Goal: Task Accomplishment & Management: Manage account settings

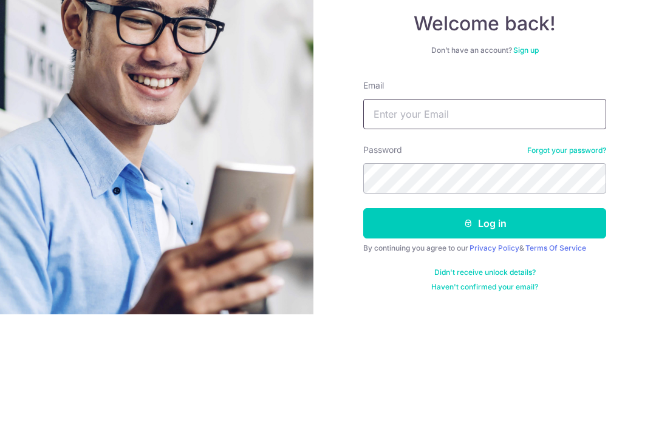
type input "[EMAIL_ADDRESS][PERSON_NAME][DOMAIN_NAME]"
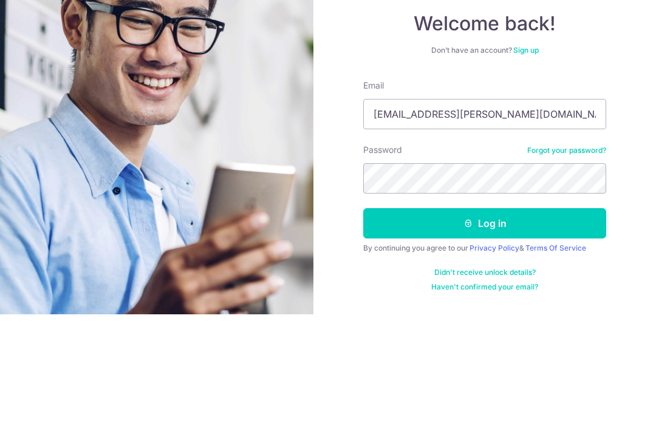
click at [485, 323] on button "Log in" at bounding box center [484, 338] width 243 height 30
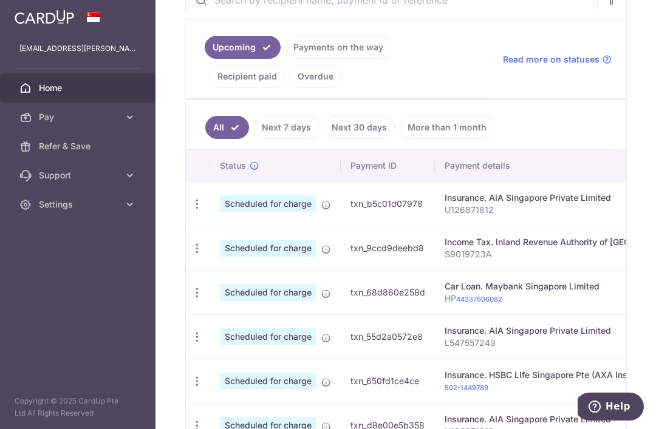
click at [191, 198] on icon "button" at bounding box center [197, 204] width 13 height 13
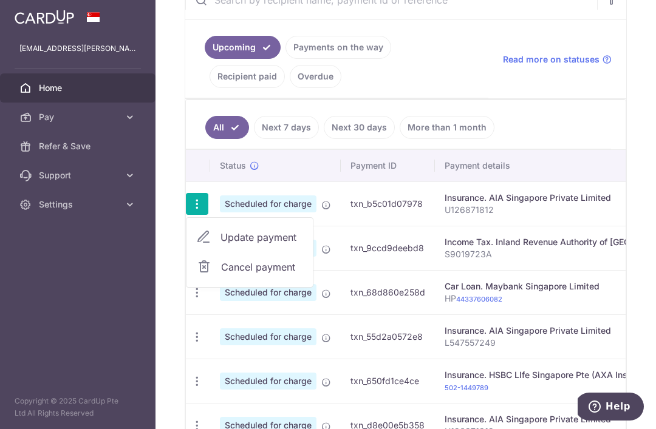
click at [220, 230] on span "Update payment" at bounding box center [261, 237] width 83 height 15
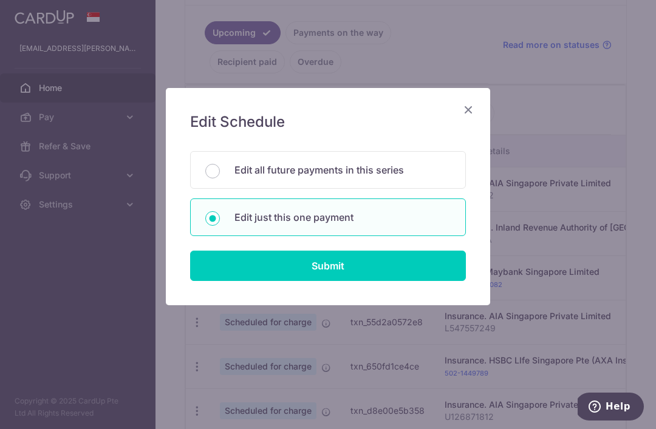
click at [338, 268] on input "Submit" at bounding box center [328, 266] width 276 height 30
radio input "true"
type input "1,000.00"
type input "[DATE]"
type input "U126871812"
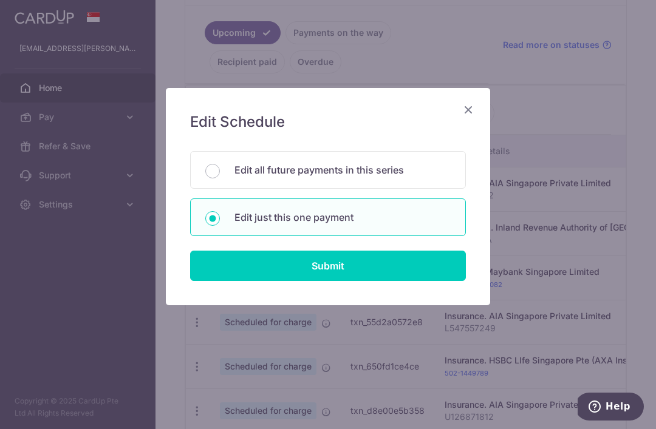
type input "REC185"
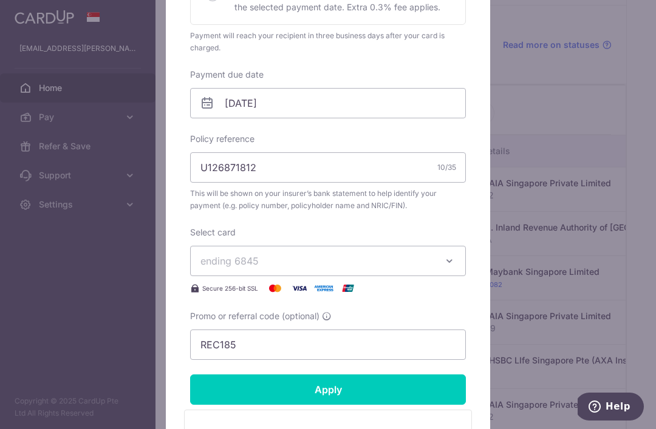
scroll to position [327, 0]
click at [448, 261] on icon "button" at bounding box center [449, 261] width 12 height 12
click at [269, 345] on span "**** 0004" at bounding box center [253, 347] width 47 height 15
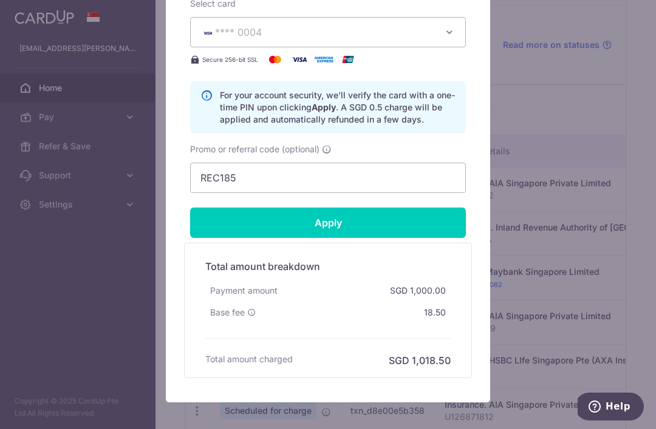
scroll to position [555, 0]
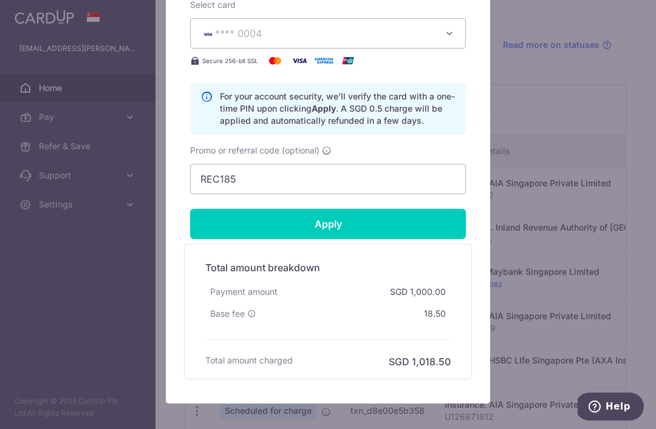
click at [342, 224] on input "Apply" at bounding box center [328, 224] width 276 height 30
type input "Successfully Applied"
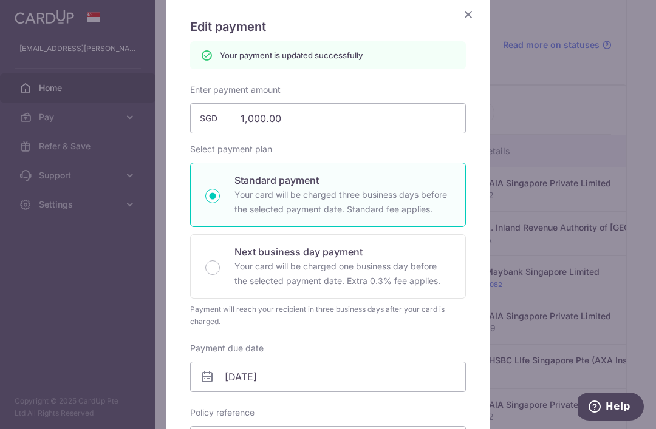
scroll to position [74, 0]
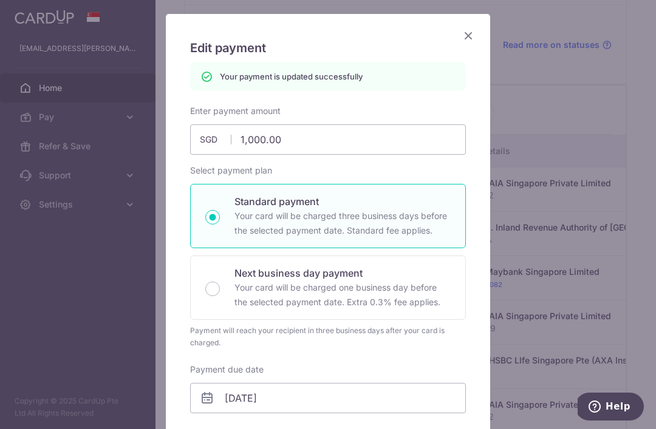
click at [463, 36] on icon "Close" at bounding box center [468, 35] width 15 height 15
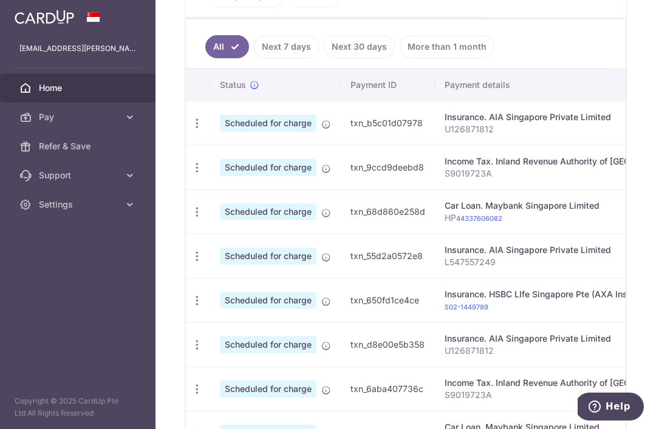
click at [191, 219] on icon "button" at bounding box center [197, 212] width 13 height 13
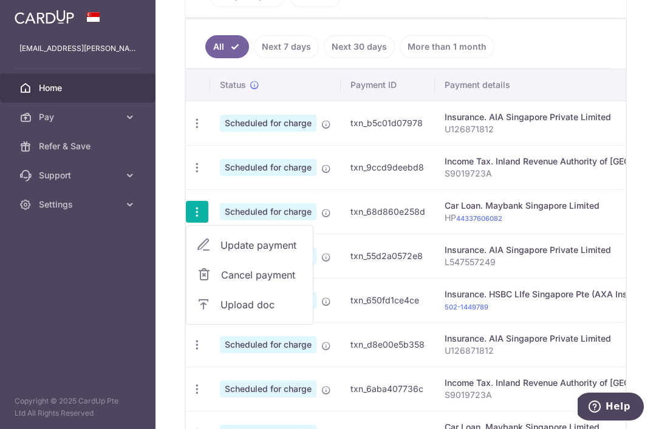
click at [220, 253] on span "Update payment" at bounding box center [261, 245] width 83 height 15
radio input "true"
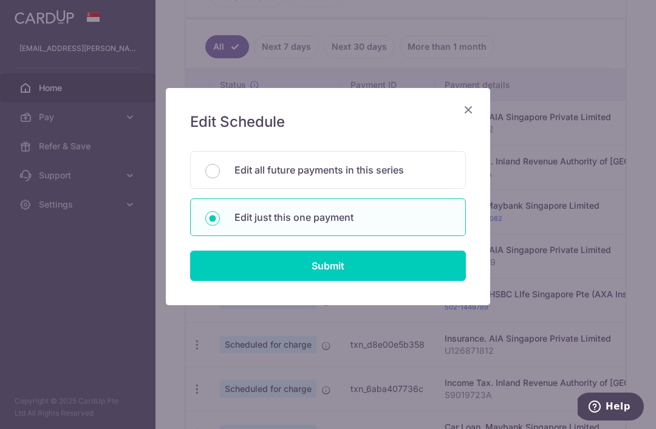
click at [338, 268] on input "Submit" at bounding box center [328, 266] width 276 height 30
radio input "true"
type input "1,997.00"
type input "[DATE]"
type input "HP 44337606082"
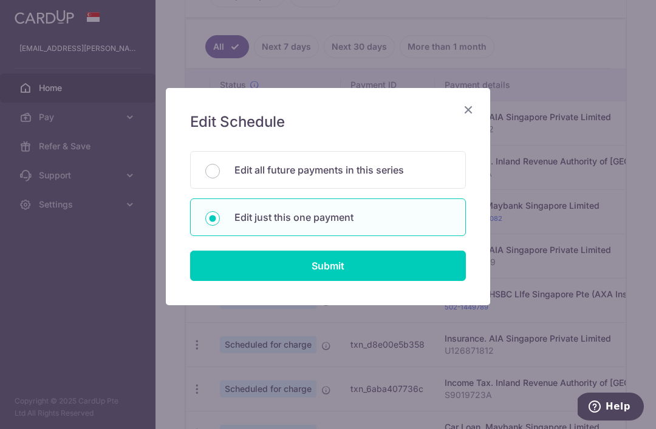
type input "REC185"
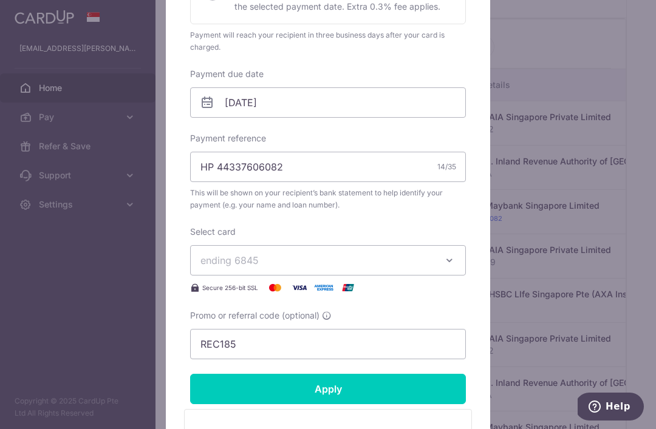
scroll to position [326, 0]
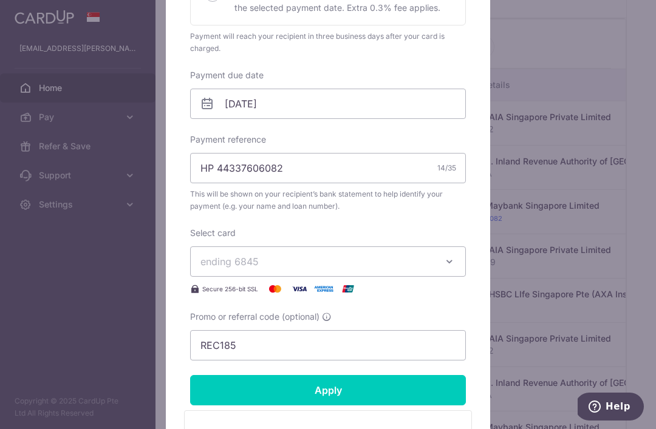
click at [442, 262] on button "ending 6845" at bounding box center [328, 262] width 276 height 30
click at [258, 353] on span "**** 0004" at bounding box center [253, 348] width 47 height 15
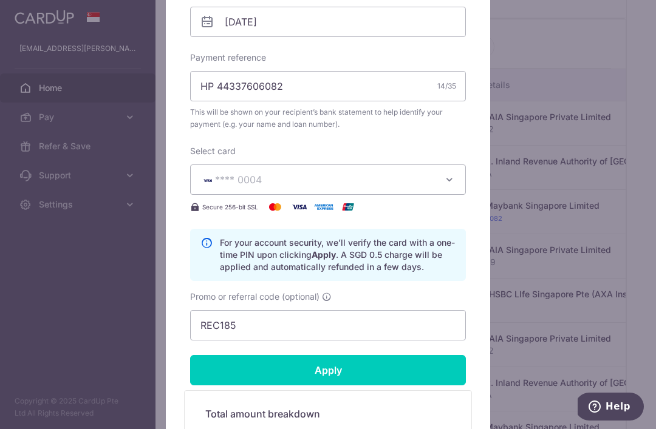
scroll to position [412, 0]
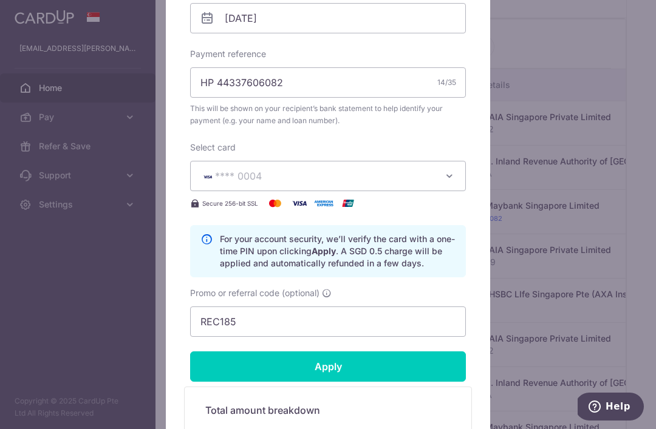
click at [329, 366] on input "Apply" at bounding box center [328, 367] width 276 height 30
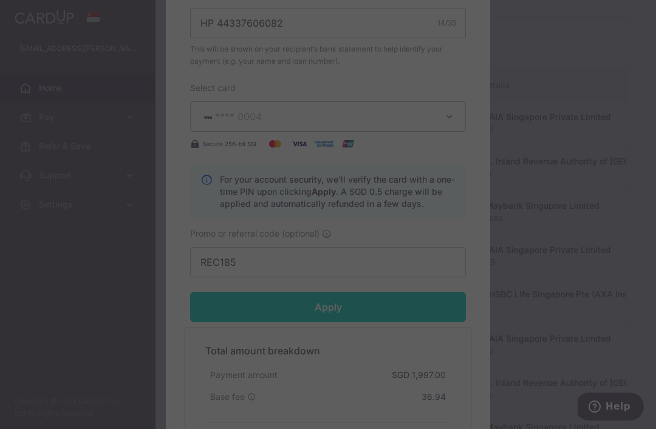
scroll to position [488, 0]
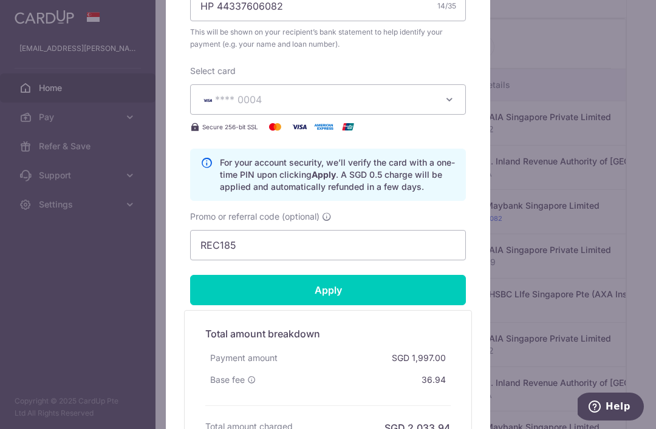
type input "Successfully Applied"
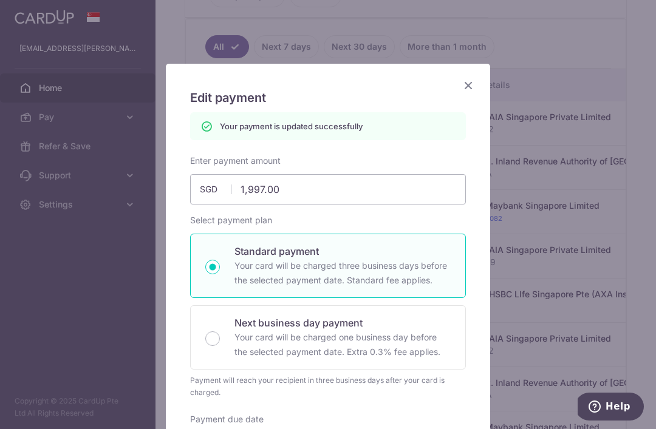
scroll to position [19, 0]
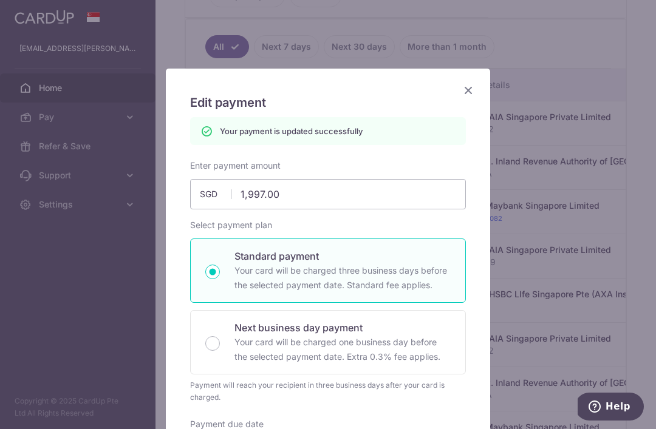
click at [469, 91] on icon "Close" at bounding box center [468, 90] width 15 height 15
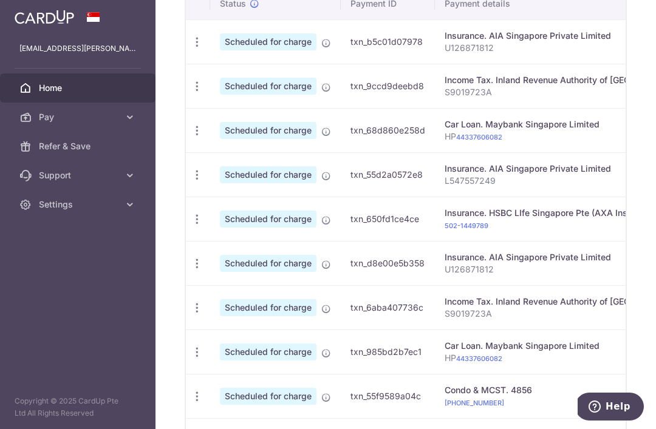
click at [191, 266] on icon "button" at bounding box center [197, 264] width 13 height 13
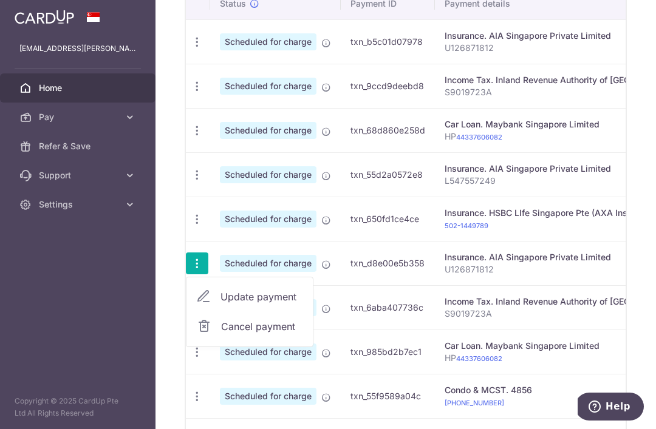
click at [220, 304] on span "Update payment" at bounding box center [261, 297] width 83 height 15
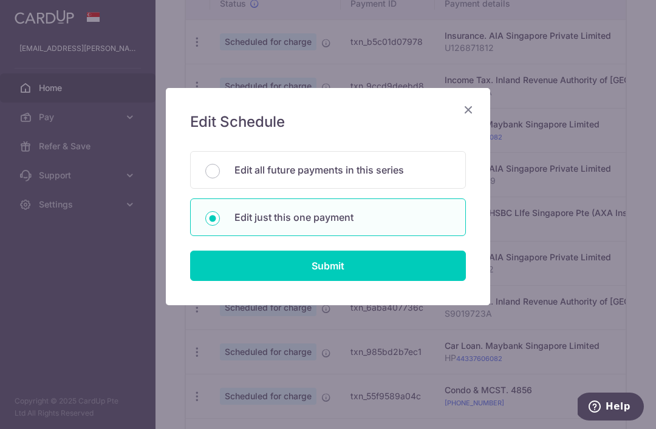
click at [341, 267] on input "Submit" at bounding box center [328, 266] width 276 height 30
radio input "true"
type input "1,000.00"
type input "[DATE]"
type input "U126871812"
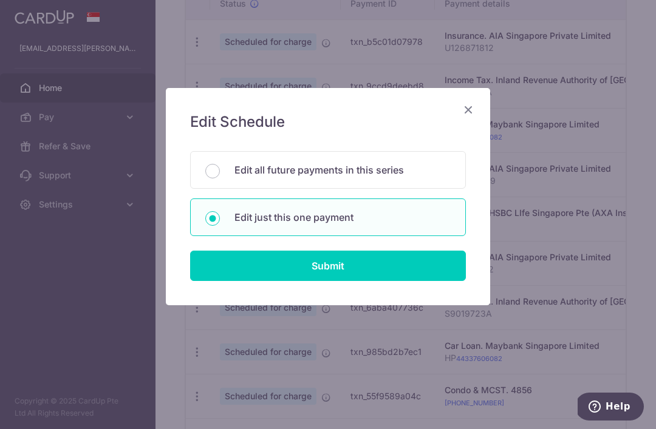
type input "REC185"
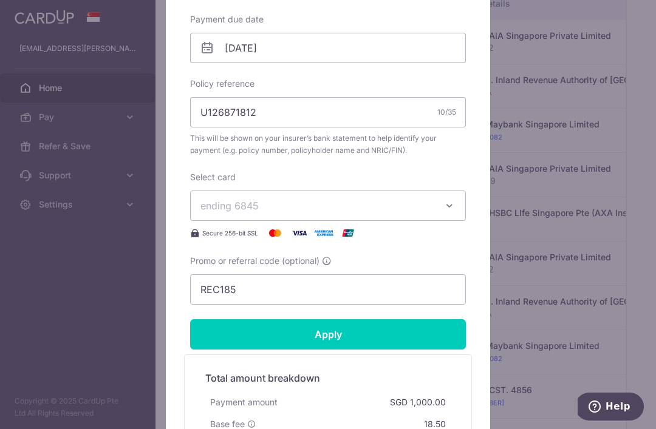
scroll to position [391, 0]
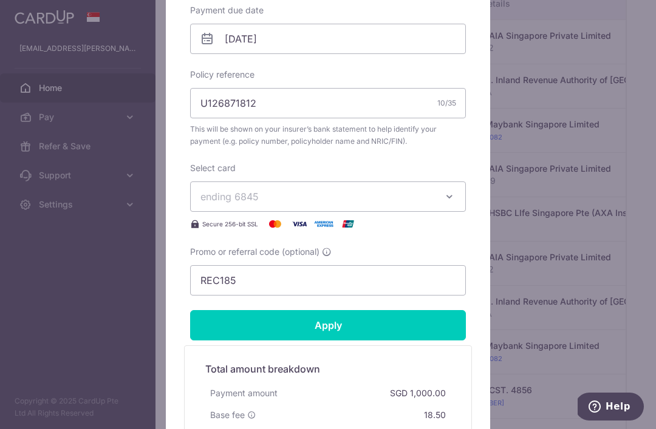
click at [451, 195] on icon "button" at bounding box center [449, 197] width 12 height 12
click at [266, 285] on span "**** 0004" at bounding box center [253, 283] width 47 height 15
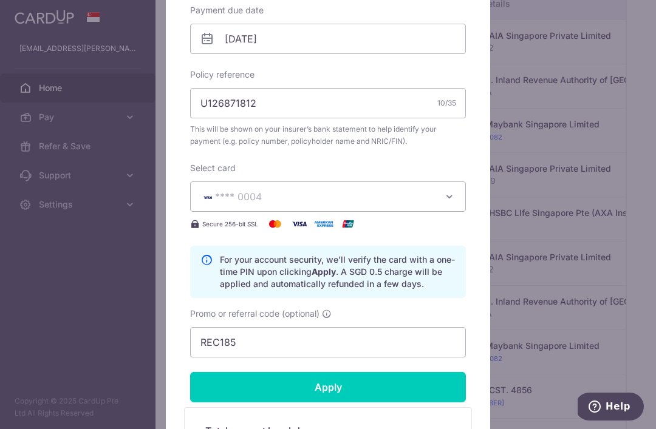
click at [341, 382] on input "Apply" at bounding box center [328, 387] width 276 height 30
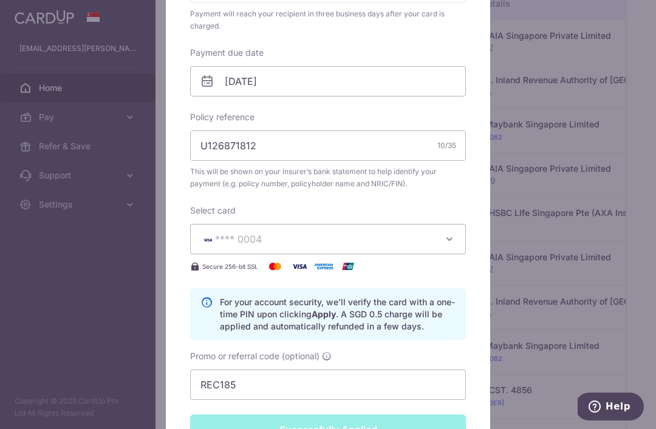
type input "Successfully Applied"
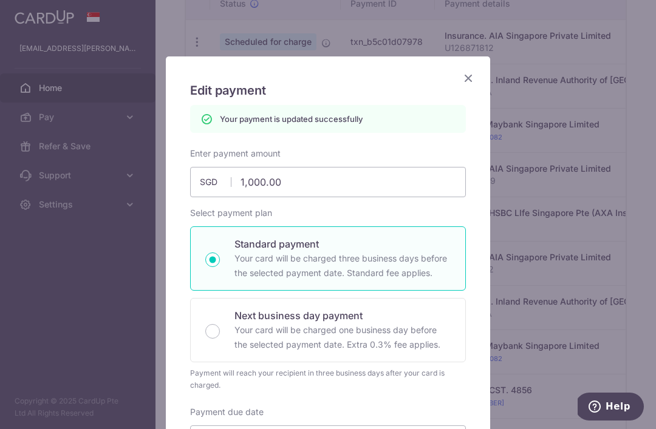
scroll to position [33, 0]
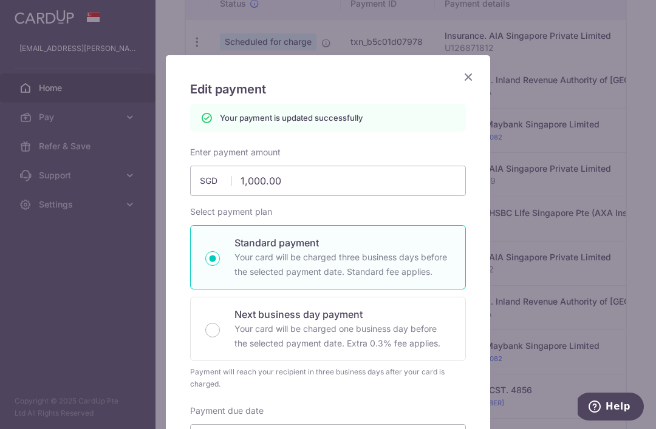
click at [471, 78] on icon "Close" at bounding box center [468, 76] width 15 height 15
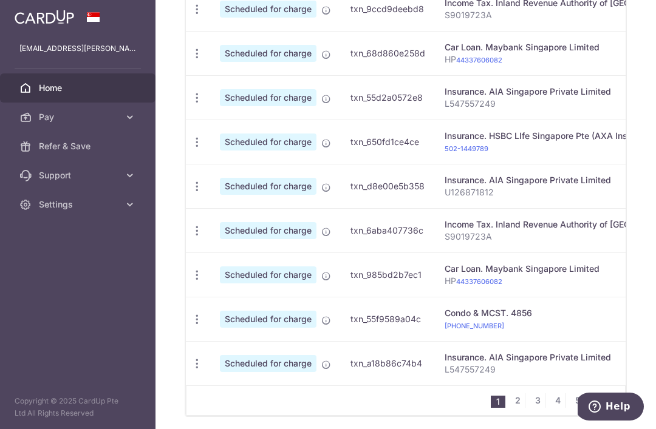
click at [191, 277] on icon "button" at bounding box center [197, 275] width 13 height 13
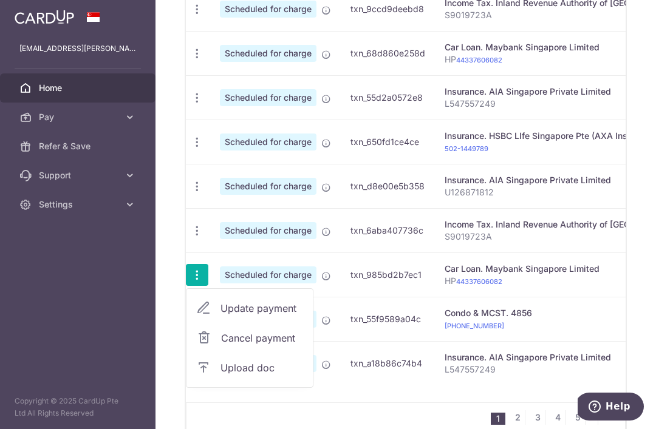
click at [220, 313] on span "Update payment" at bounding box center [261, 308] width 83 height 15
radio input "true"
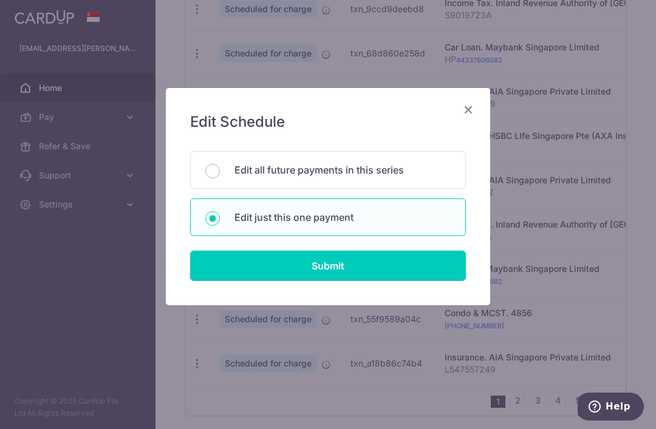
click at [341, 265] on input "Submit" at bounding box center [328, 266] width 276 height 30
radio input "true"
type input "1,997.00"
type input "[DATE]"
type input "HP 44337606082"
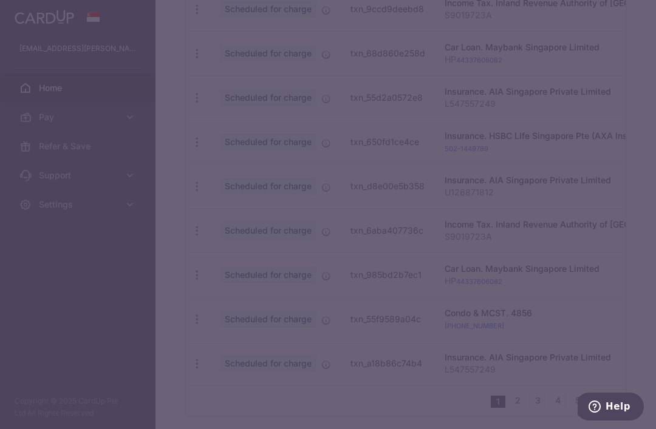
type input "REC185"
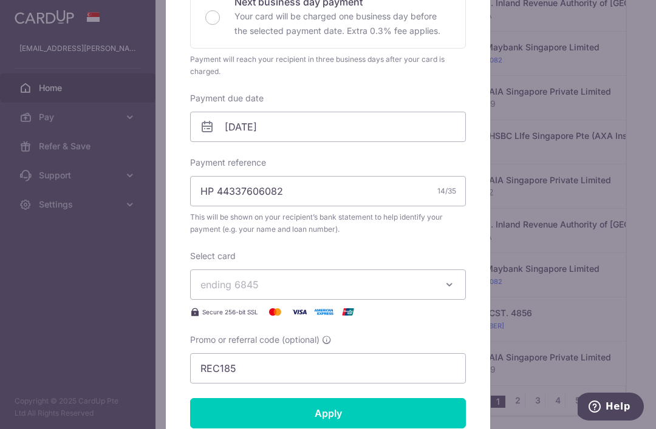
scroll to position [309, 0]
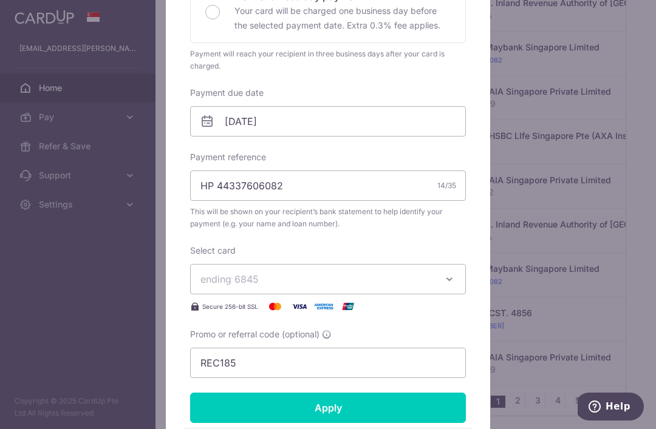
click at [443, 279] on button "ending 6845" at bounding box center [328, 279] width 276 height 30
click at [267, 366] on span "**** 0004" at bounding box center [253, 365] width 47 height 15
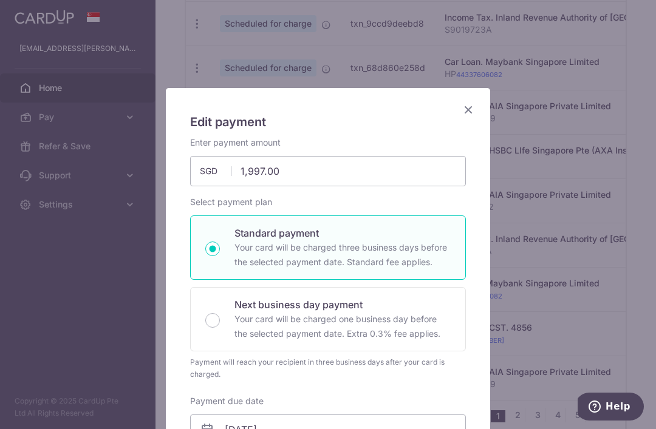
scroll to position [0, 0]
click at [468, 108] on icon "Close" at bounding box center [468, 109] width 15 height 15
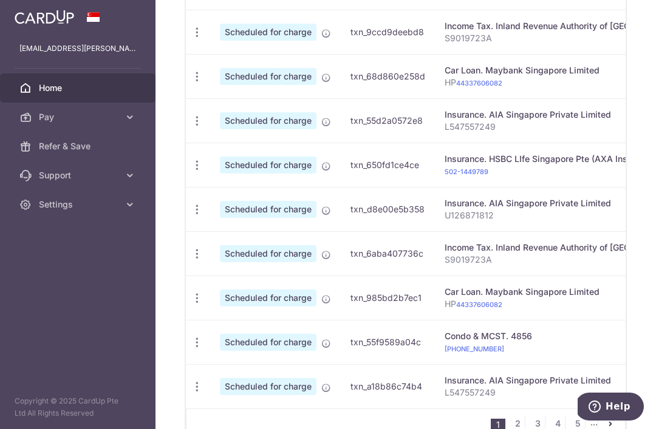
click at [191, 305] on icon "button" at bounding box center [197, 298] width 13 height 13
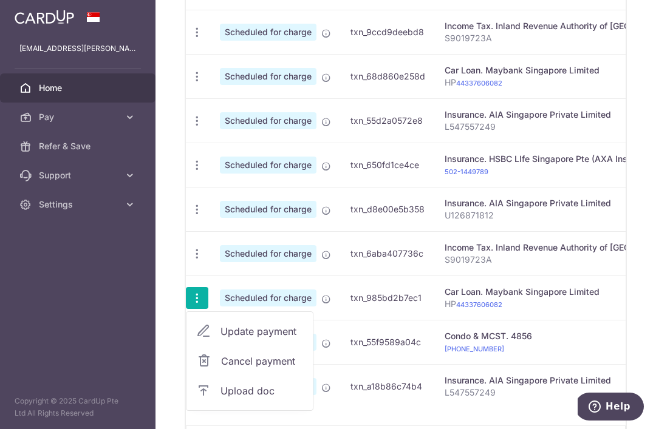
click at [220, 335] on span "Update payment" at bounding box center [261, 331] width 83 height 15
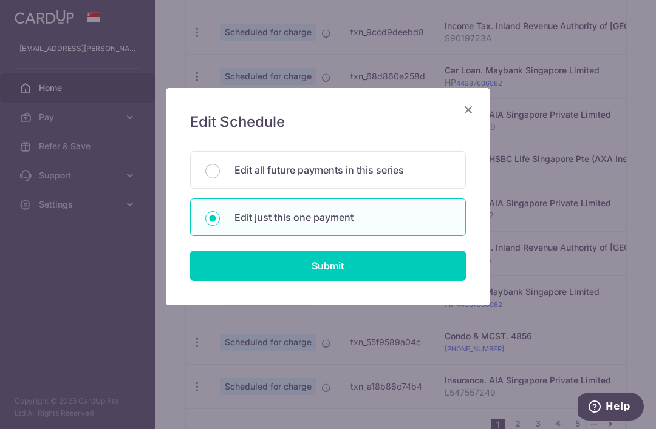
click at [435, 261] on input "Submit" at bounding box center [328, 266] width 276 height 30
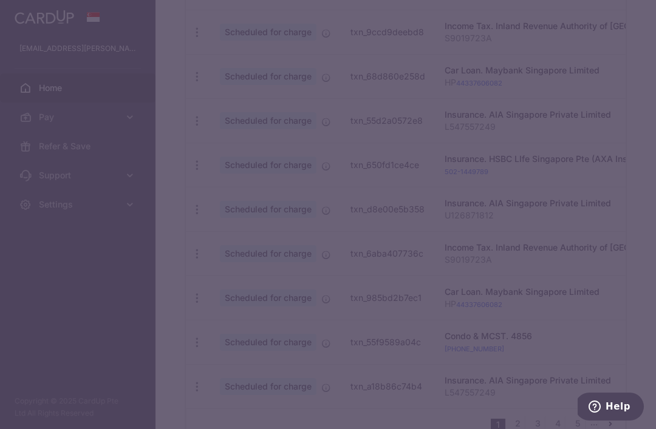
radio input "true"
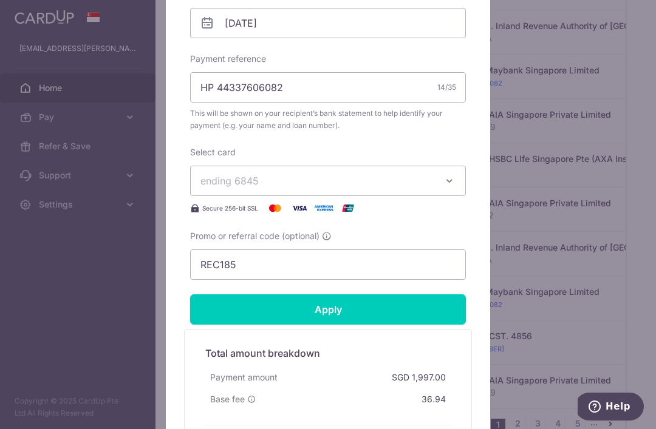
scroll to position [414, 0]
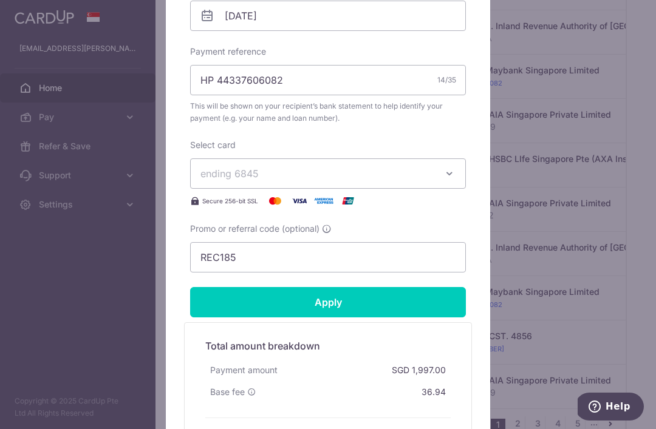
click at [449, 178] on icon "button" at bounding box center [449, 174] width 12 height 12
click at [299, 270] on link "**** 0004" at bounding box center [328, 259] width 275 height 29
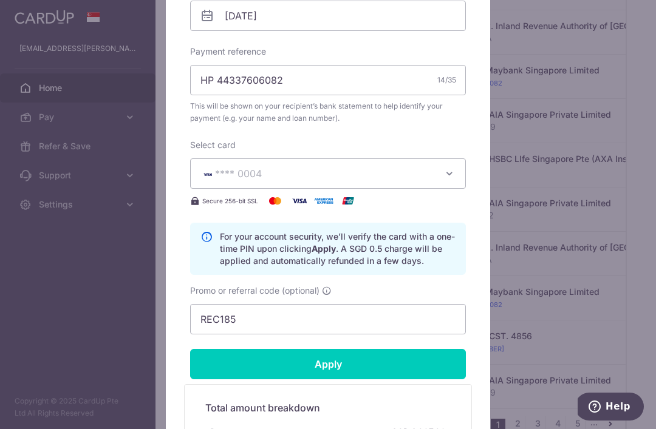
click at [342, 351] on input "Apply" at bounding box center [328, 364] width 276 height 30
type input "Successfully Applied"
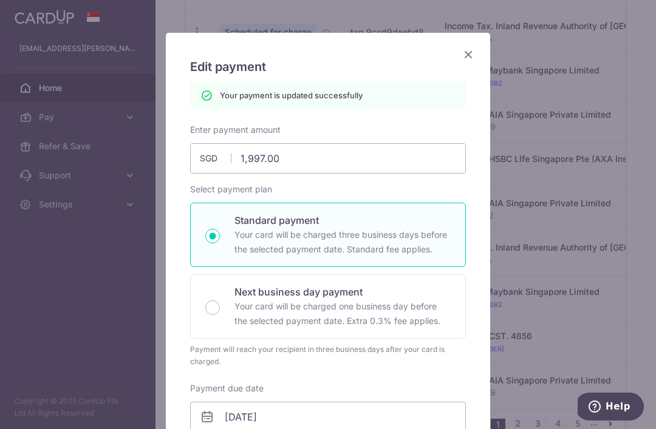
scroll to position [57, 0]
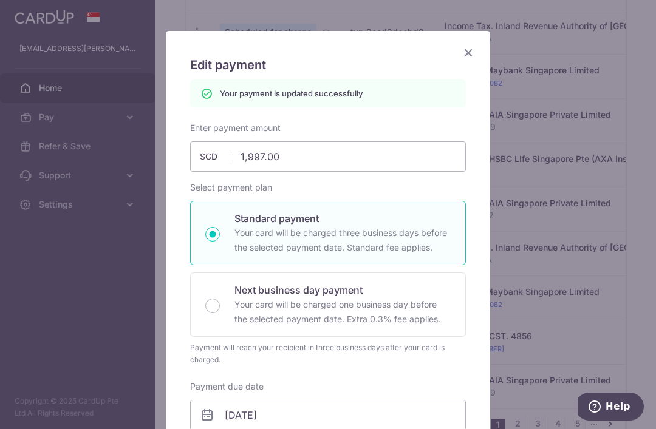
click at [469, 54] on icon "Close" at bounding box center [468, 52] width 15 height 15
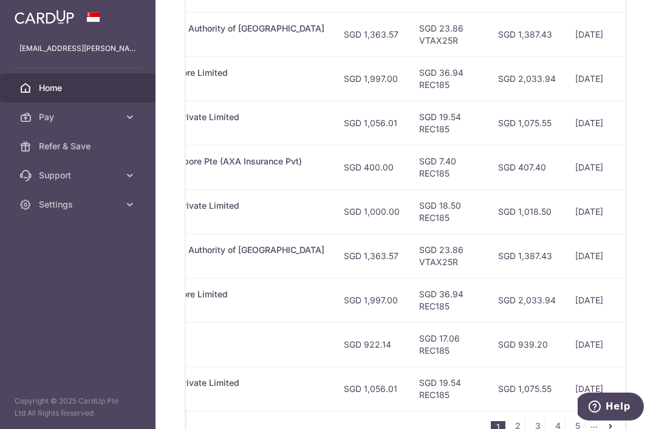
scroll to position [484, 0]
